Goal: Information Seeking & Learning: Learn about a topic

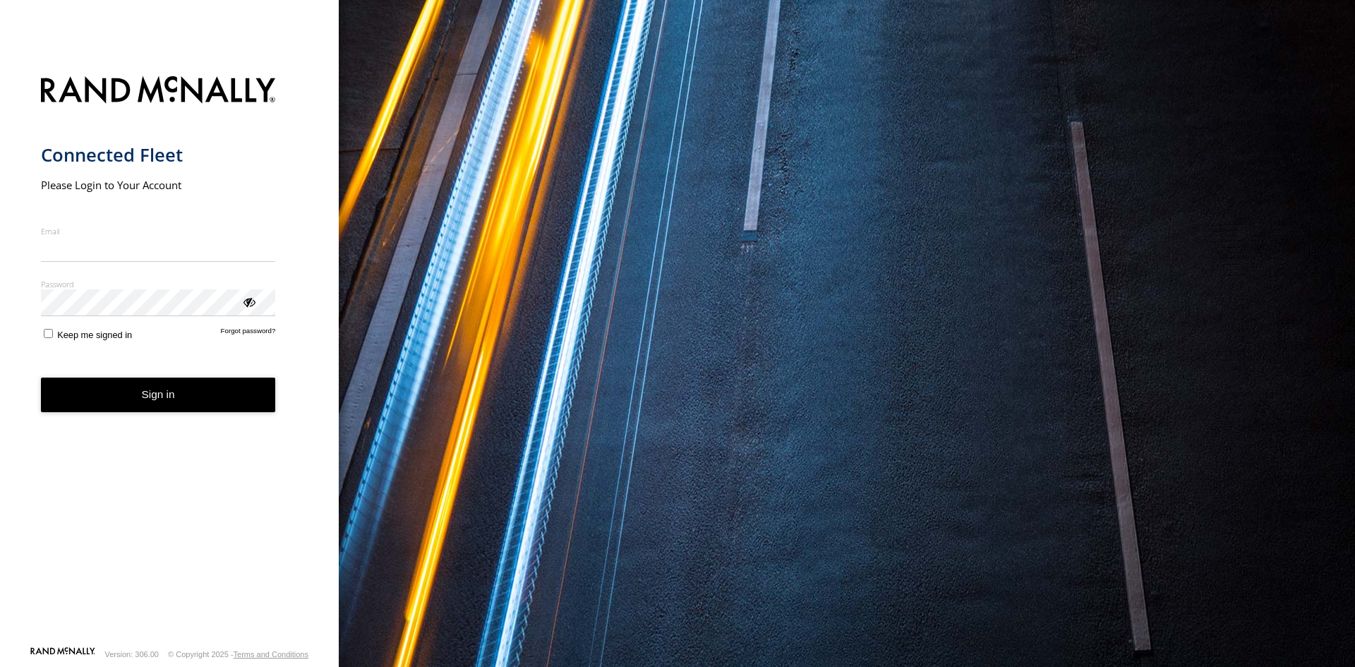
type input "**********"
click at [171, 416] on form "**********" at bounding box center [170, 357] width 258 height 578
click at [169, 399] on button "Sign in" at bounding box center [158, 395] width 235 height 35
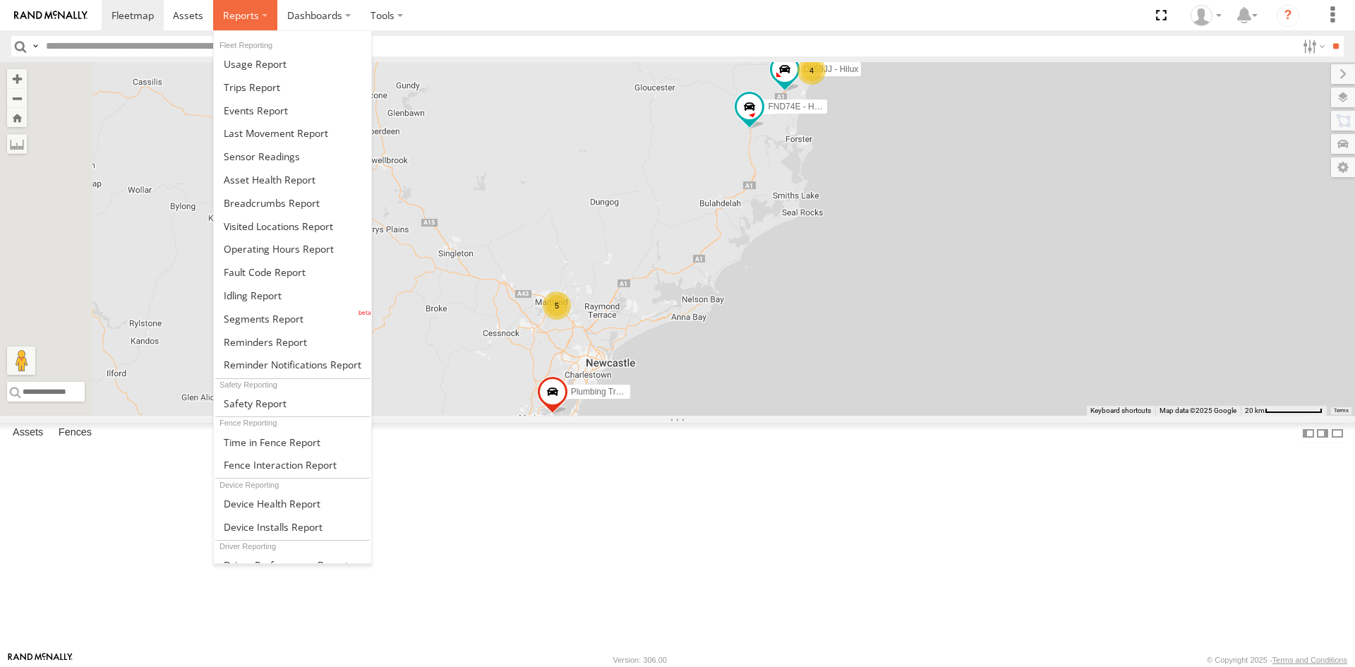
click at [231, 8] on span at bounding box center [241, 14] width 36 height 13
click at [255, 88] on span at bounding box center [252, 86] width 56 height 13
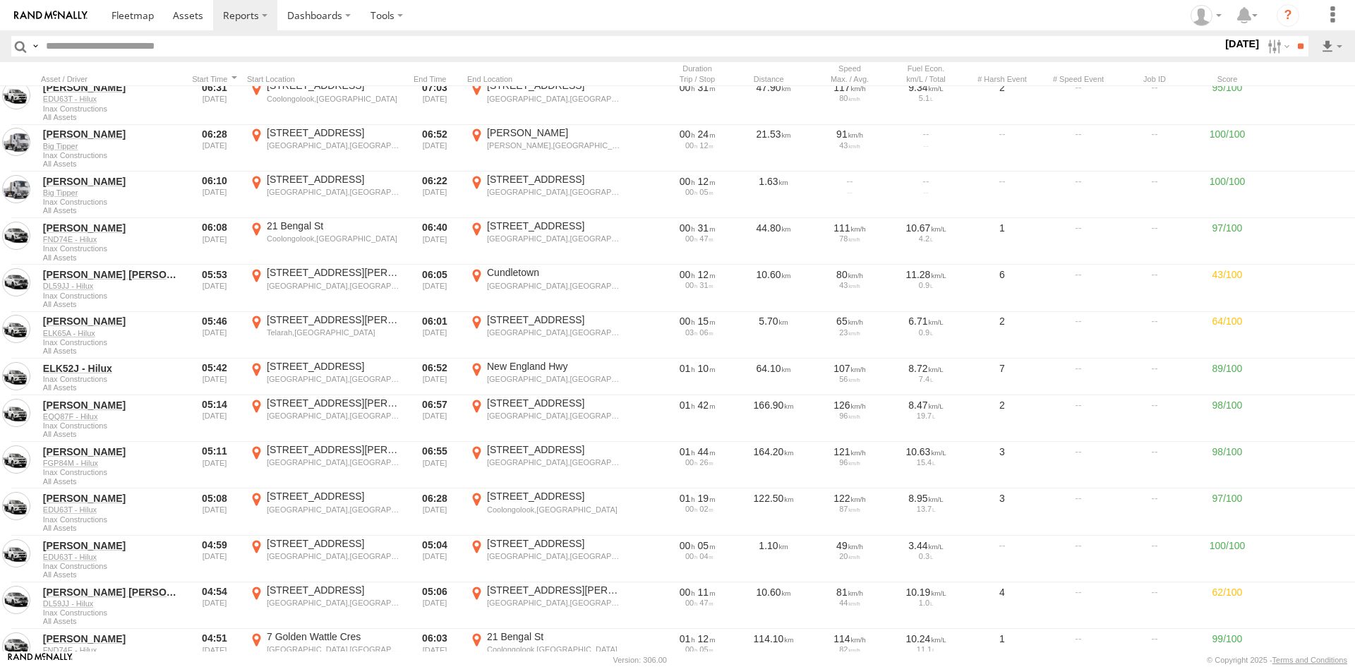
scroll to position [1595, 0]
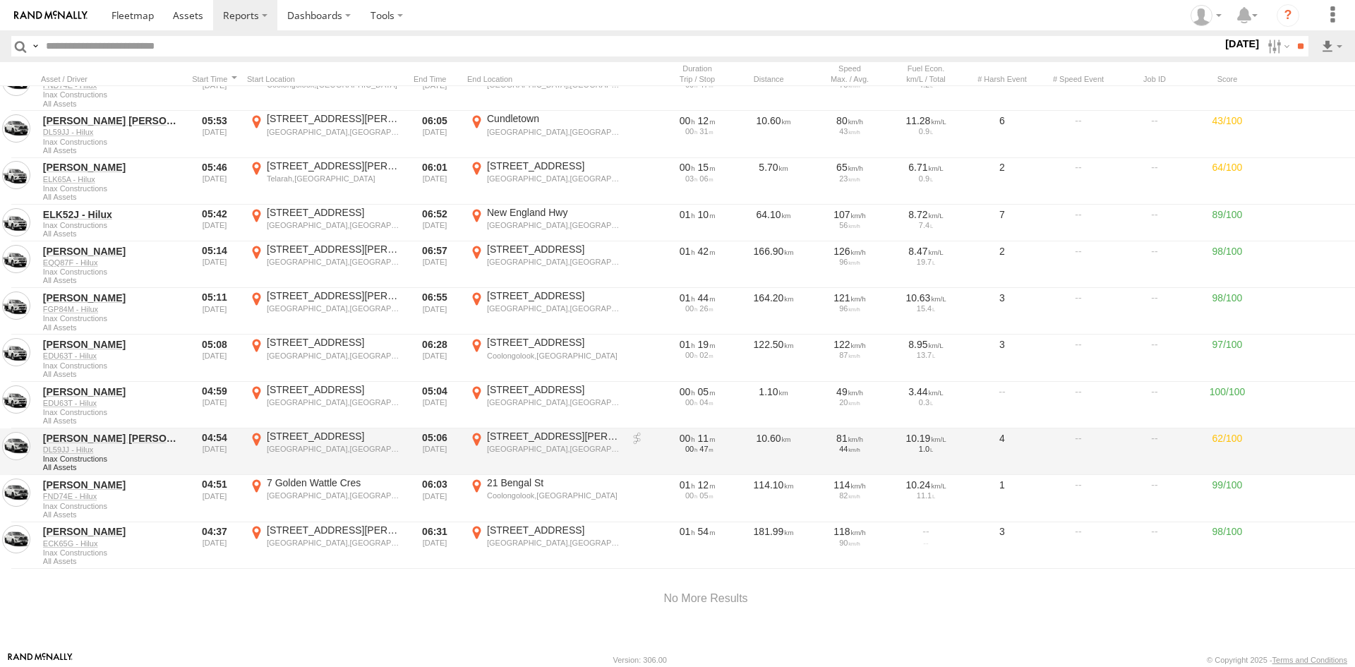
click at [1222, 430] on div "62/100" at bounding box center [1228, 452] width 64 height 44
click at [367, 447] on div "Cundletown,NSW" at bounding box center [333, 449] width 133 height 10
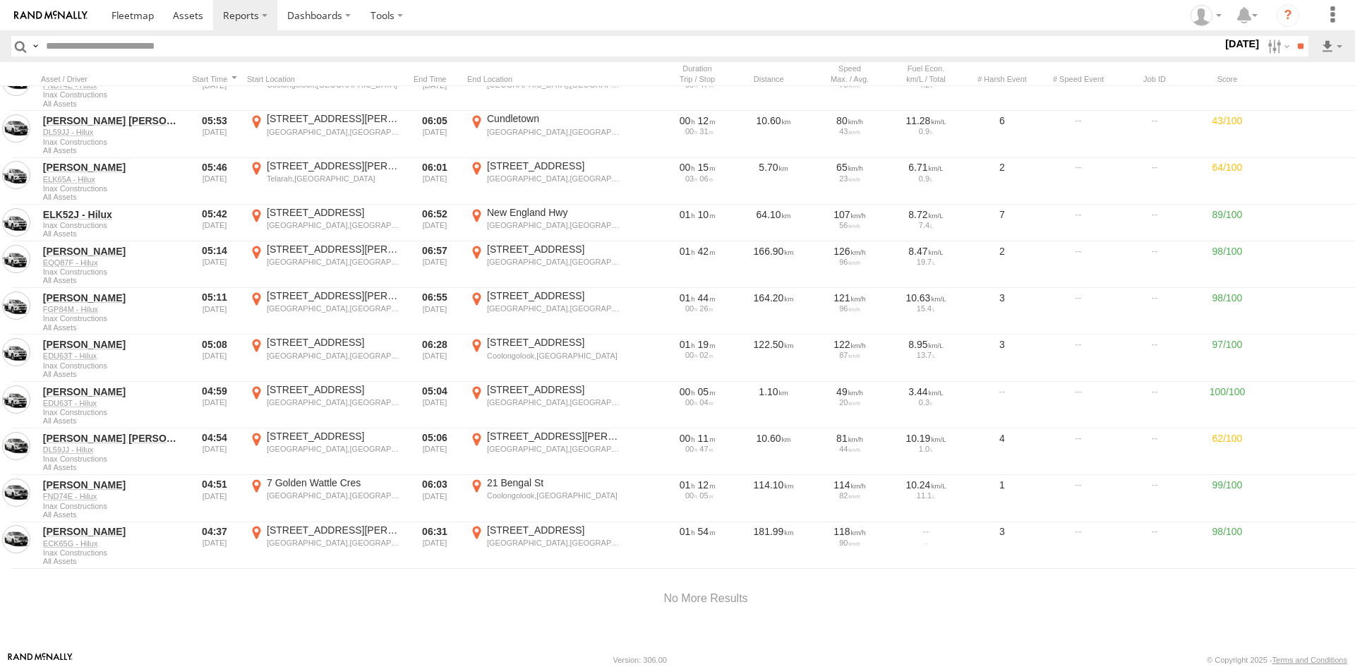
click at [0, 0] on label "×" at bounding box center [0, 0] width 0 height 0
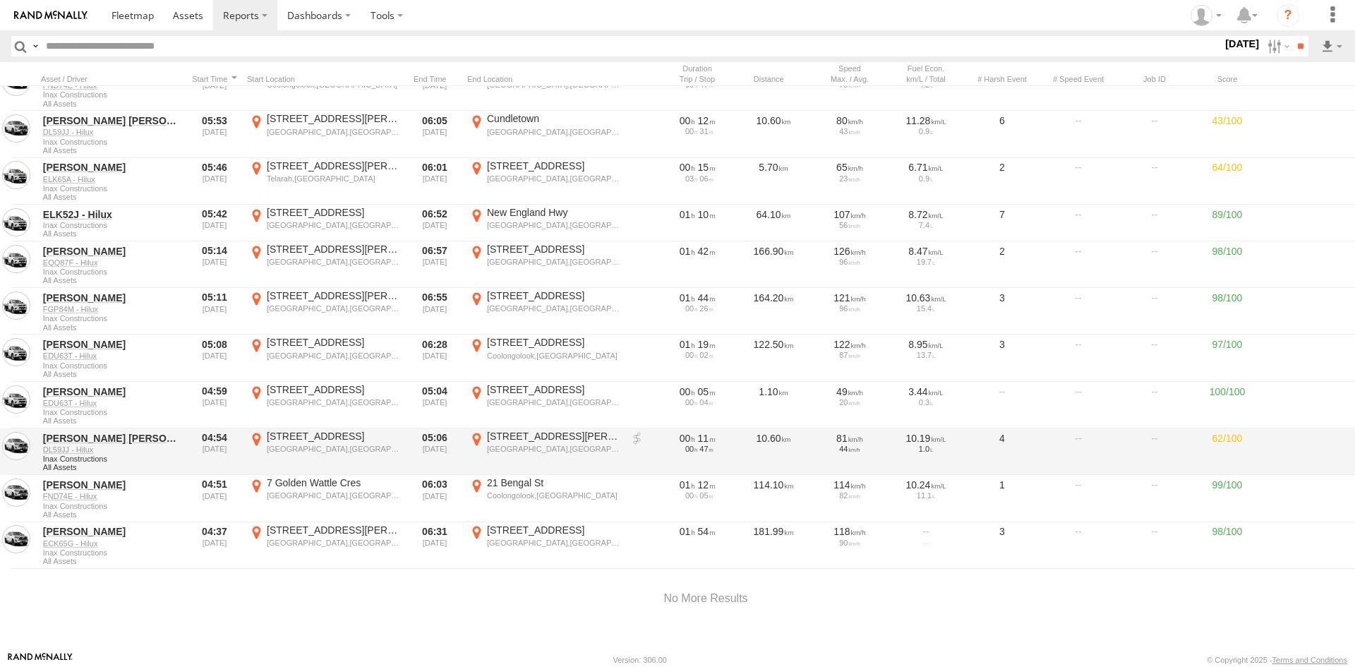
click at [1227, 428] on div "Jackson Thorpe DL59JJ - Hilux Inax Constructions All Assets 04:54 26/08/2025 23…" at bounding box center [706, 451] width 1412 height 47
click at [1227, 432] on div "62/100" at bounding box center [1228, 452] width 64 height 44
click at [108, 432] on link "Jackson Thorpe" at bounding box center [111, 438] width 137 height 13
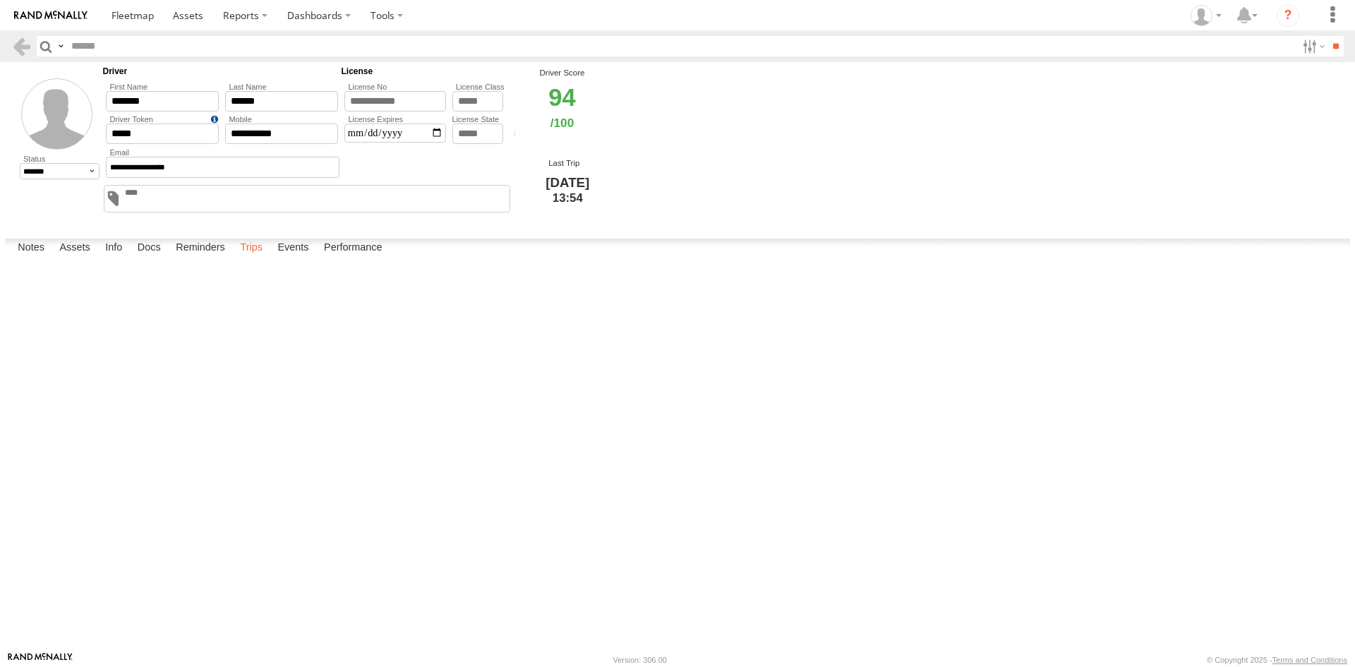
click at [246, 258] on label "Trips" at bounding box center [251, 249] width 37 height 20
click at [296, 258] on label "Events" at bounding box center [292, 249] width 45 height 20
click at [0, 0] on label "×" at bounding box center [0, 0] width 0 height 0
click at [0, 0] on span at bounding box center [0, 0] width 0 height 0
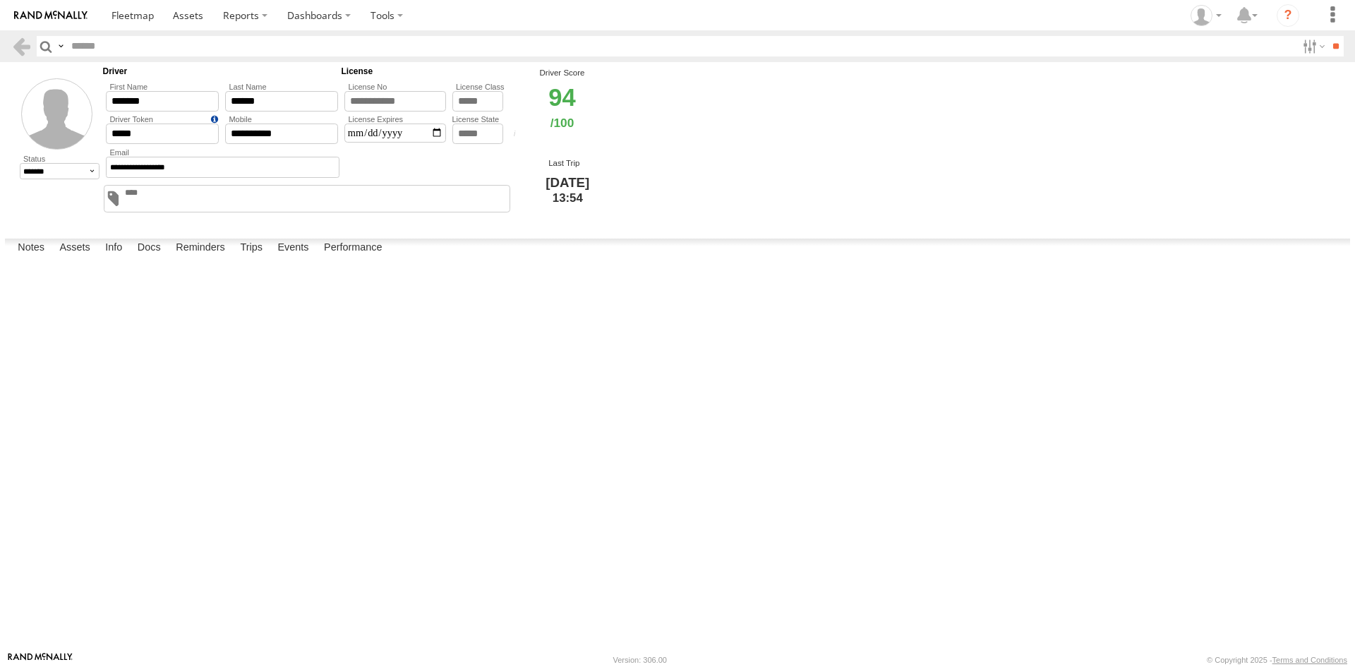
click at [0, 0] on label "Close" at bounding box center [0, 0] width 0 height 0
click at [342, 258] on label "Performance" at bounding box center [353, 249] width 73 height 20
click at [299, 258] on label "Events" at bounding box center [292, 249] width 45 height 20
click at [40, 13] on img at bounding box center [50, 16] width 73 height 10
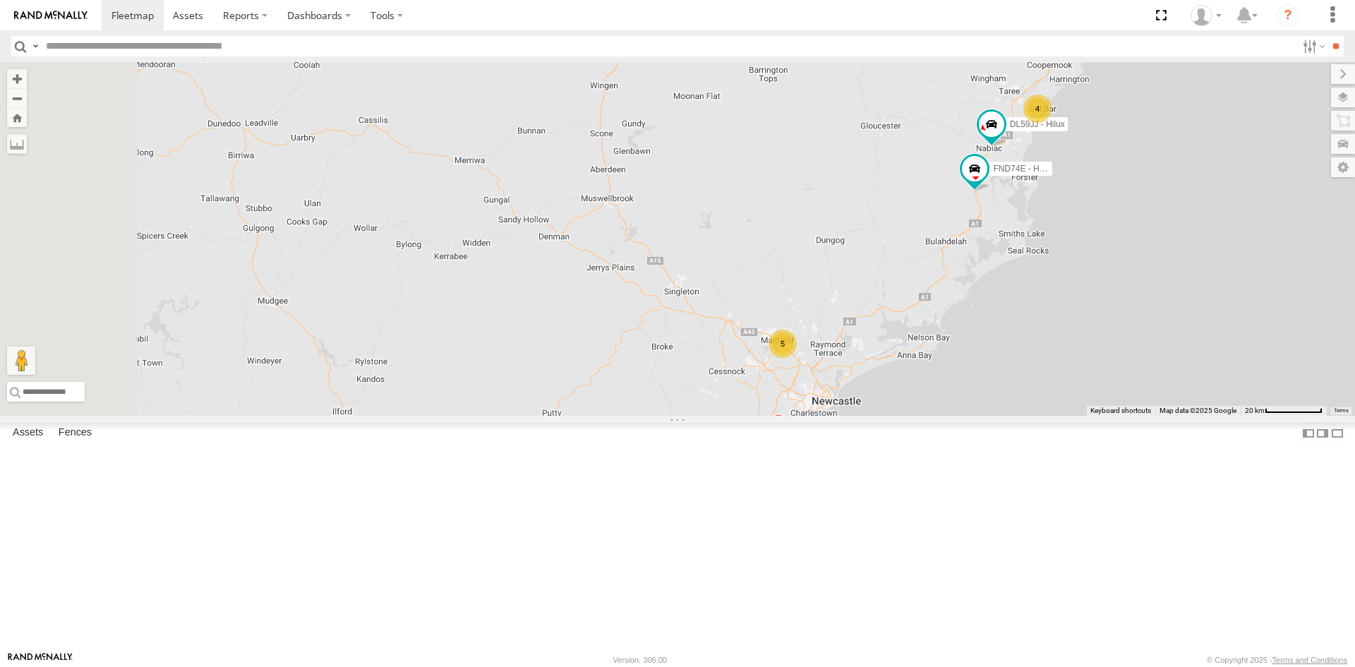
drag, startPoint x: 472, startPoint y: 277, endPoint x: 700, endPoint y: 318, distance: 231.6
click at [700, 318] on div "5 FND74E - Hilux 4 DL59JJ - Hilux Plumbing Truck" at bounding box center [677, 239] width 1355 height 354
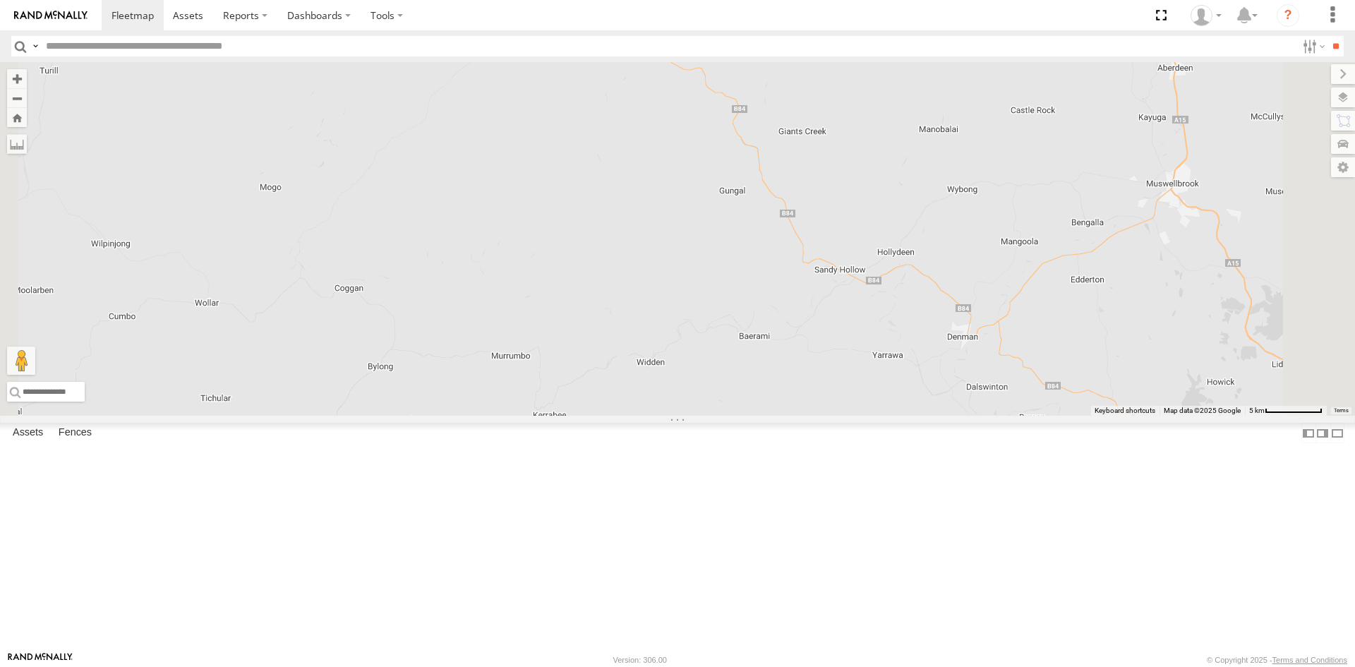
drag, startPoint x: 745, startPoint y: 320, endPoint x: 708, endPoint y: 325, distance: 37.0
click at [708, 325] on div "FND74E - Hilux DL59JJ - Hilux Plumbing Truck" at bounding box center [677, 239] width 1355 height 354
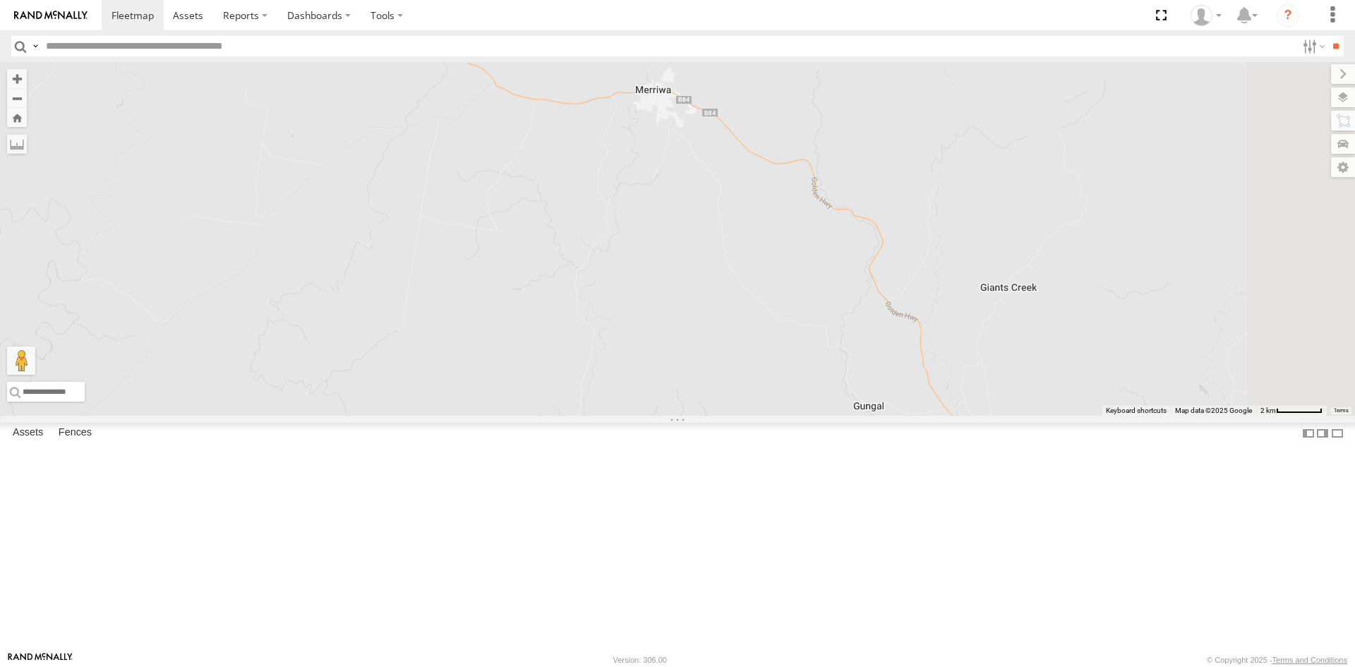
drag, startPoint x: 745, startPoint y: 212, endPoint x: 628, endPoint y: 399, distance: 221.3
click at [628, 399] on div "FND74E - Hilux DL59JJ - Hilux Plumbing Truck" at bounding box center [677, 239] width 1355 height 354
drag, startPoint x: 681, startPoint y: 217, endPoint x: 783, endPoint y: 299, distance: 130.6
click at [783, 299] on div "FND74E - Hilux DL59JJ - Hilux Plumbing Truck" at bounding box center [677, 239] width 1355 height 354
drag, startPoint x: 582, startPoint y: 328, endPoint x: 726, endPoint y: 306, distance: 145.0
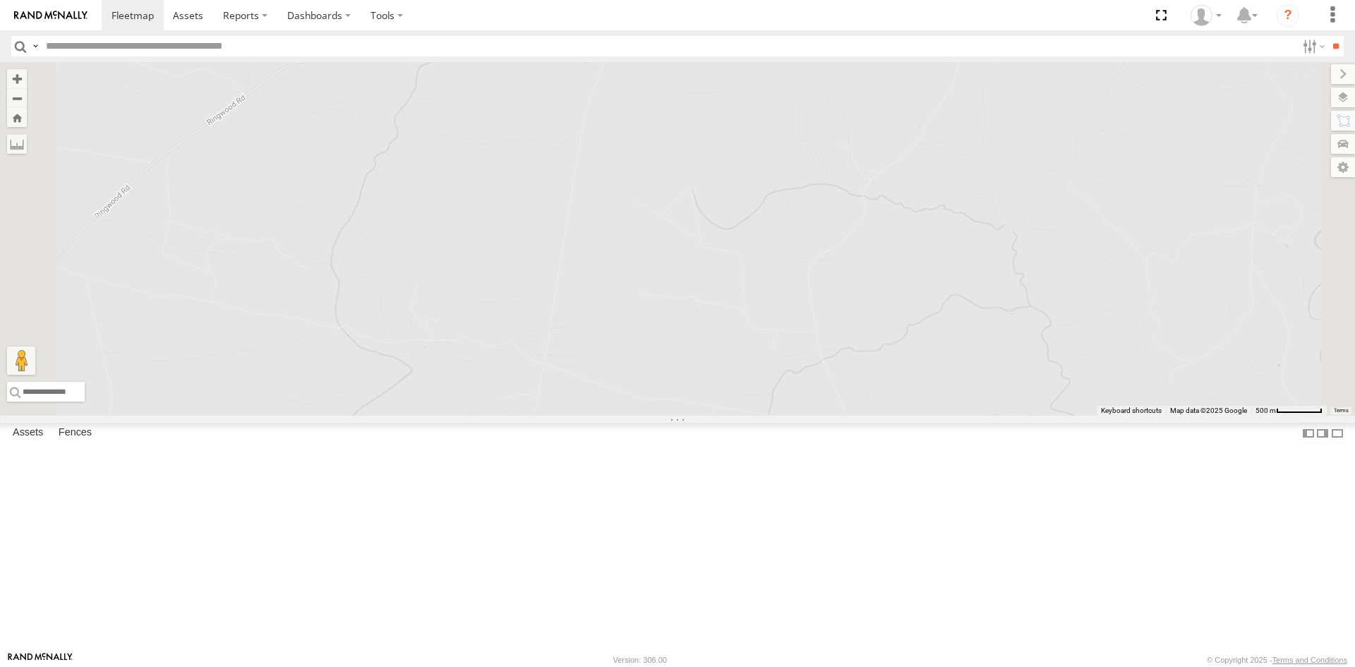
click at [726, 306] on div "FND74E - Hilux DL59JJ - Hilux Plumbing Truck" at bounding box center [677, 239] width 1355 height 354
